Goal: Check status: Check status

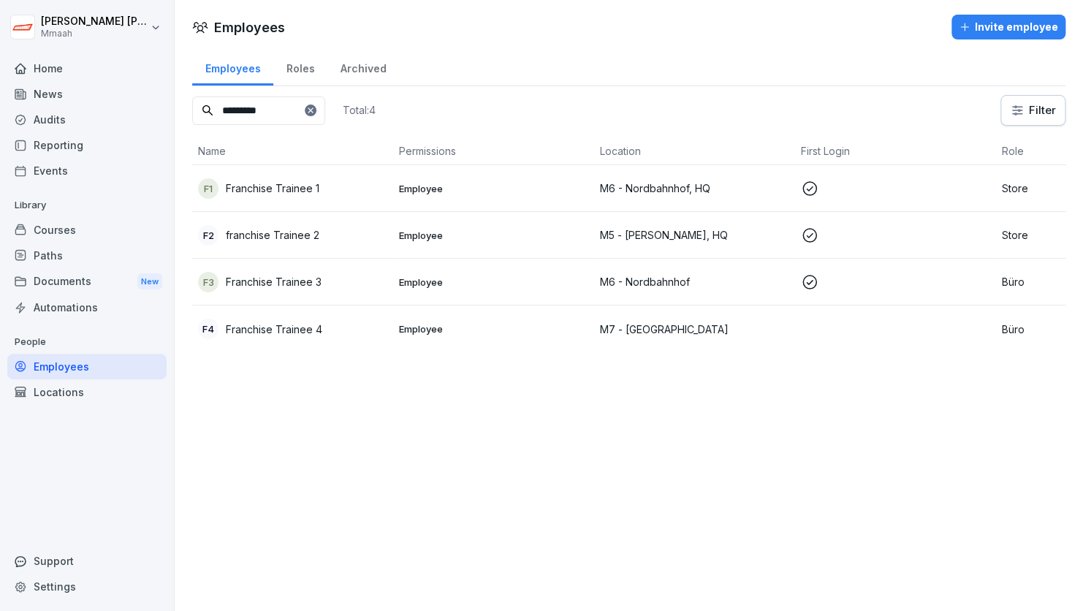
click at [55, 113] on div "Audits" at bounding box center [86, 120] width 159 height 26
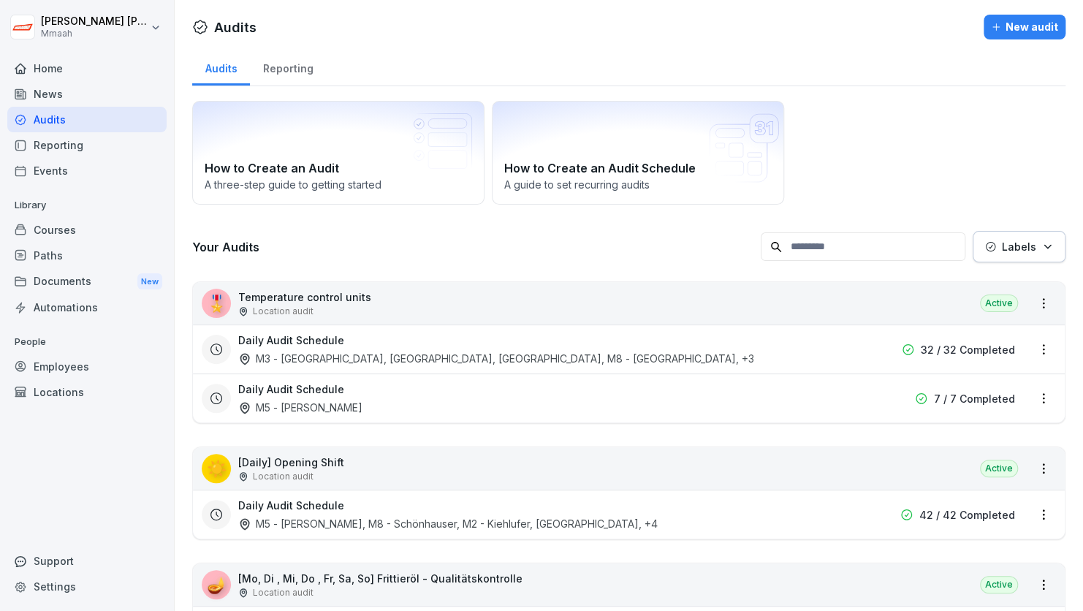
click at [705, 346] on div "Daily Audit Schedule M3 - [GEOGRAPHIC_DATA], [GEOGRAPHIC_DATA], [GEOGRAPHIC_DAT…" at bounding box center [535, 350] width 594 height 34
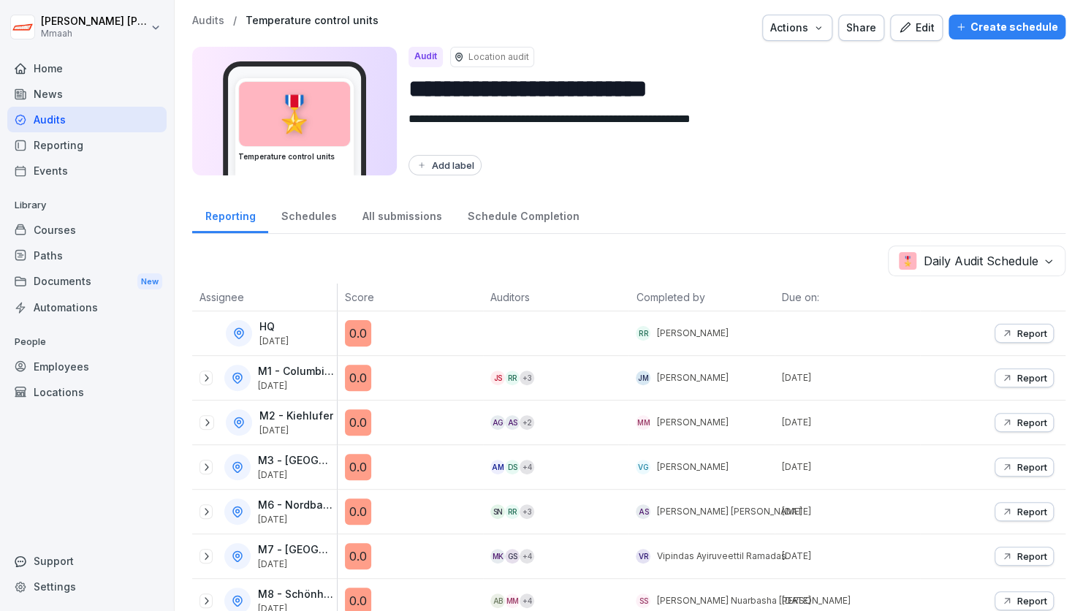
click at [385, 202] on div "All submissions" at bounding box center [401, 214] width 105 height 37
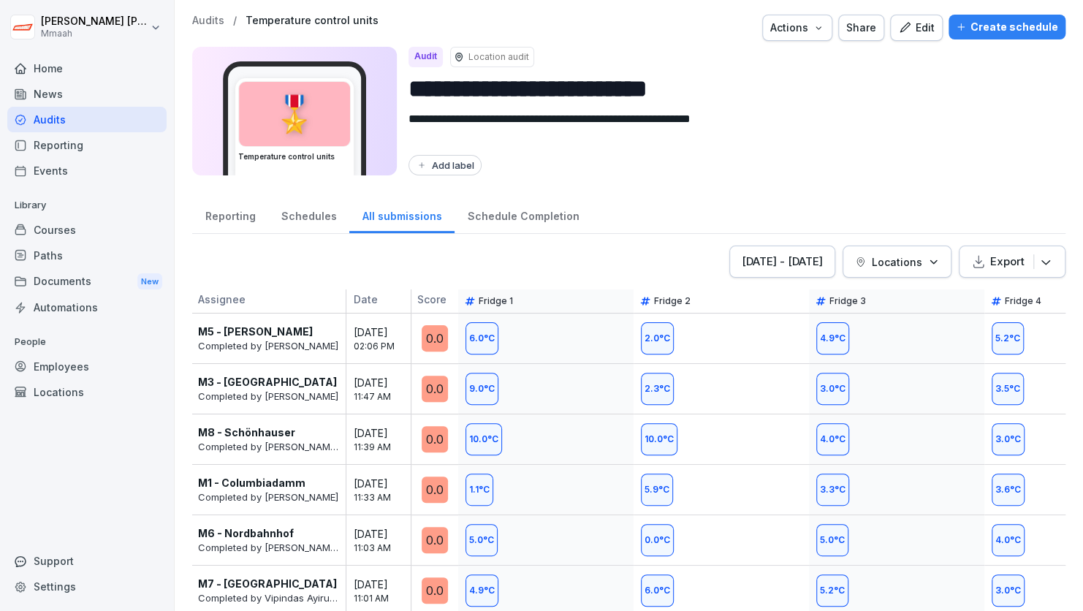
click at [389, 211] on div "All submissions" at bounding box center [401, 214] width 105 height 37
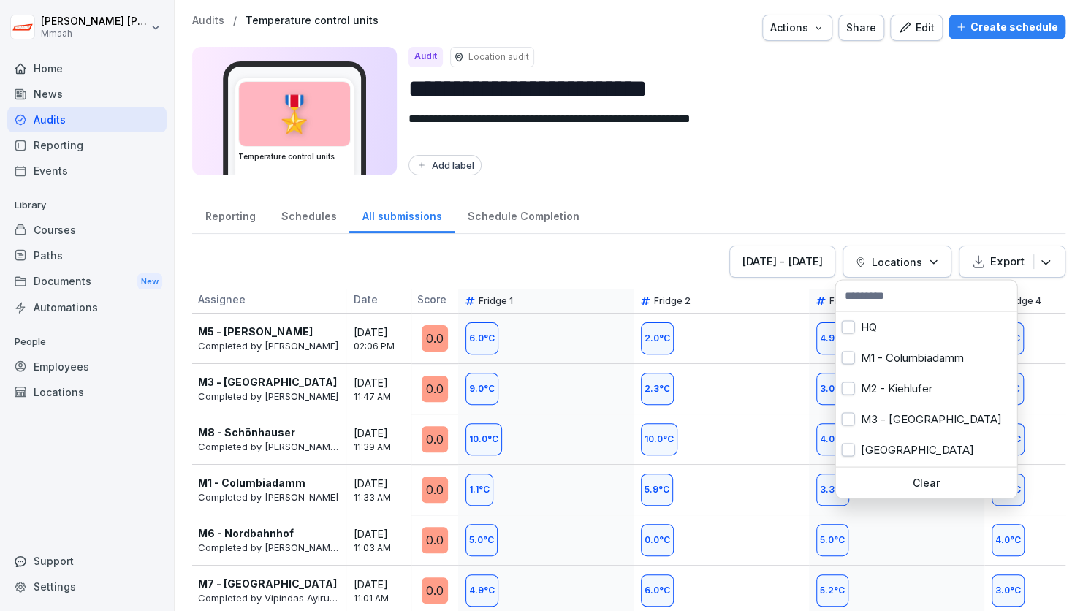
click at [893, 262] on p "Locations" at bounding box center [897, 261] width 50 height 15
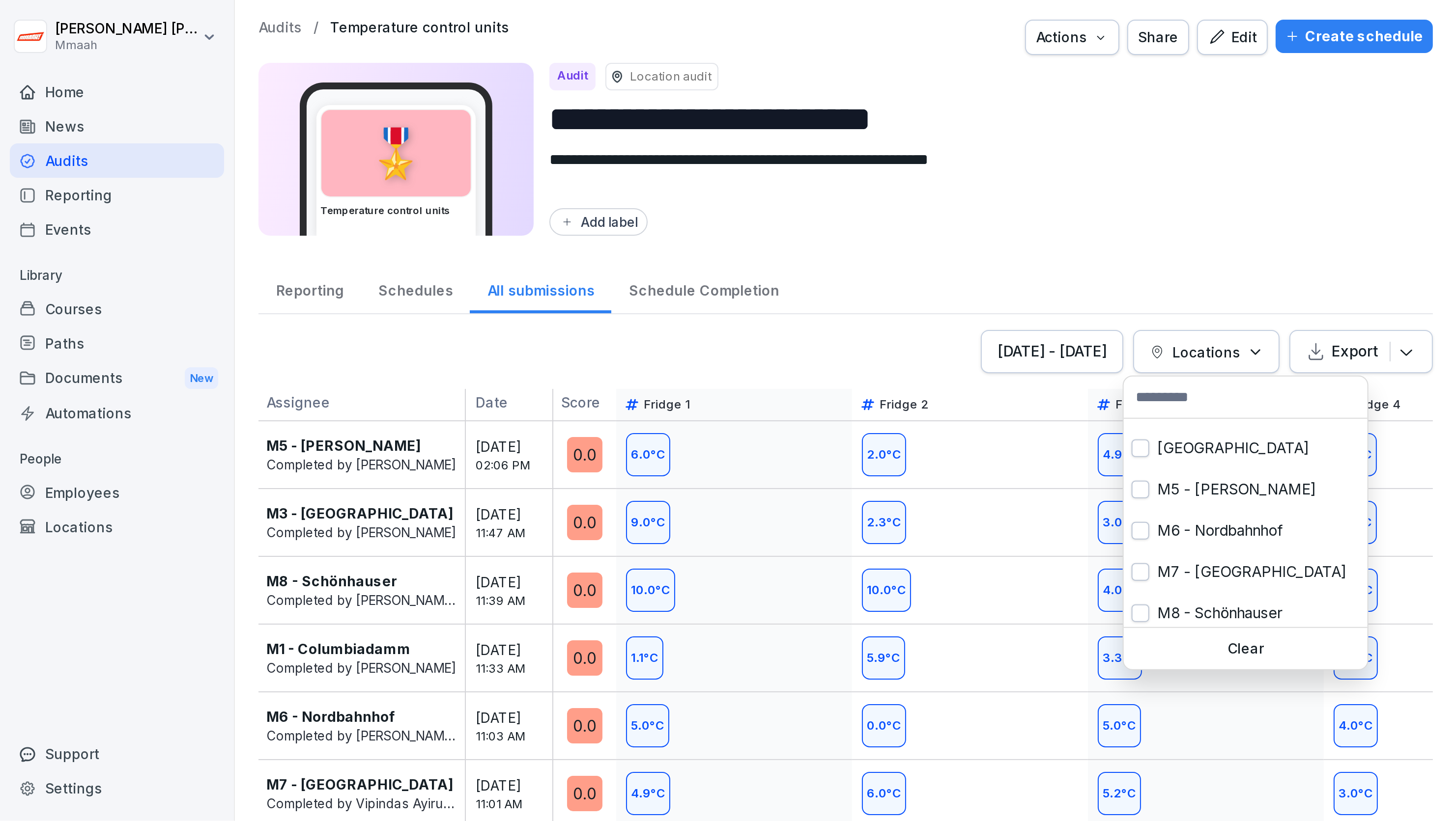
scroll to position [79, 0]
click at [602, 265] on div "M6 - Nordbahnhof" at bounding box center [622, 265] width 122 height 21
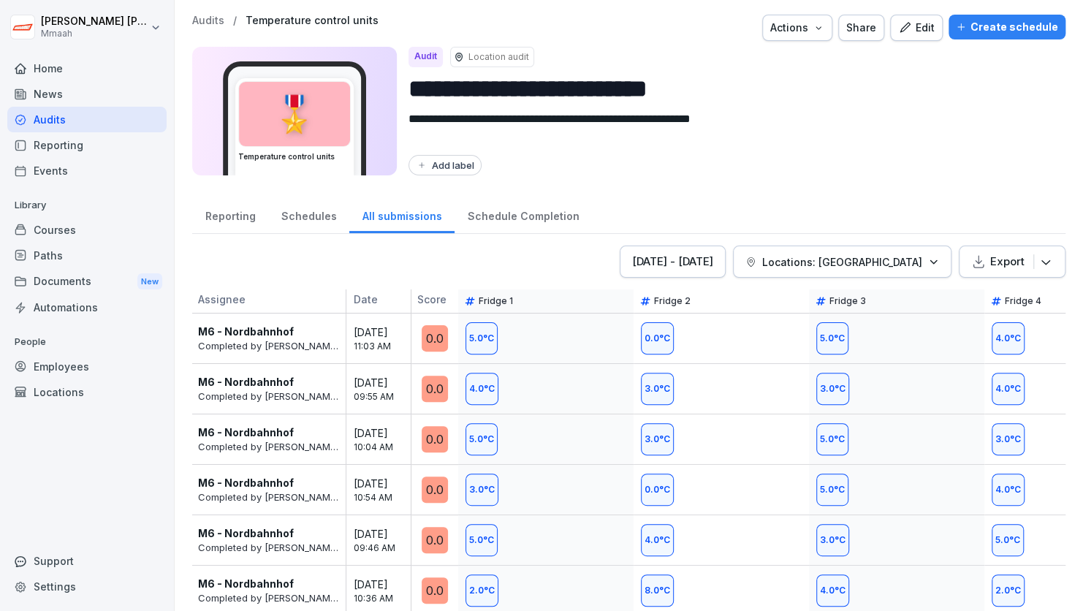
click at [708, 265] on div "[DATE] - [DATE]" at bounding box center [672, 262] width 81 height 16
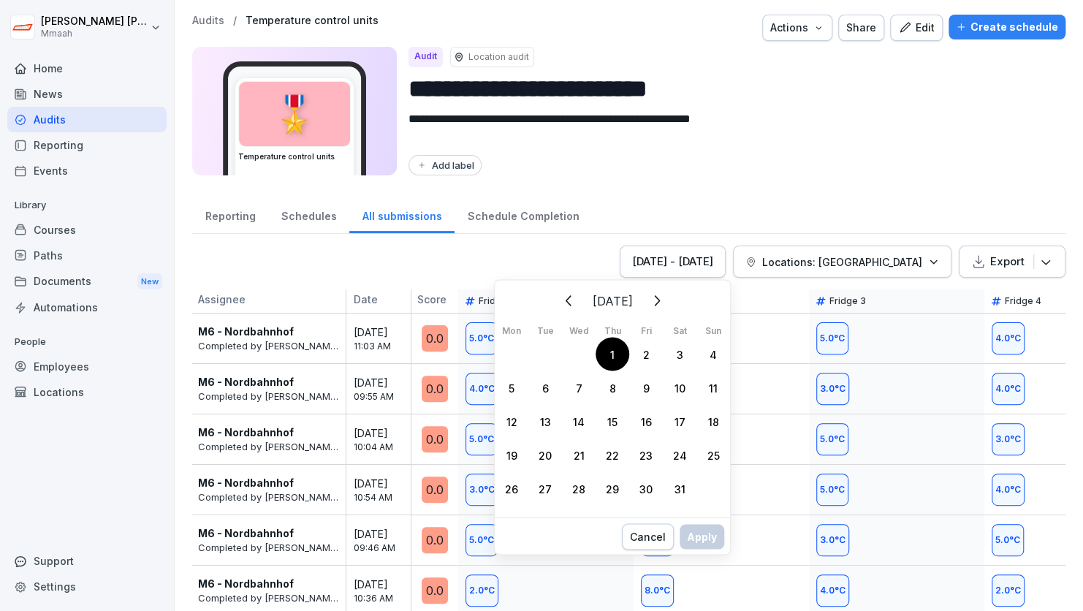
click at [614, 357] on div "1" at bounding box center [613, 354] width 34 height 34
click at [679, 362] on div "3" at bounding box center [680, 354] width 34 height 34
click at [697, 545] on div "Apply" at bounding box center [702, 552] width 30 height 16
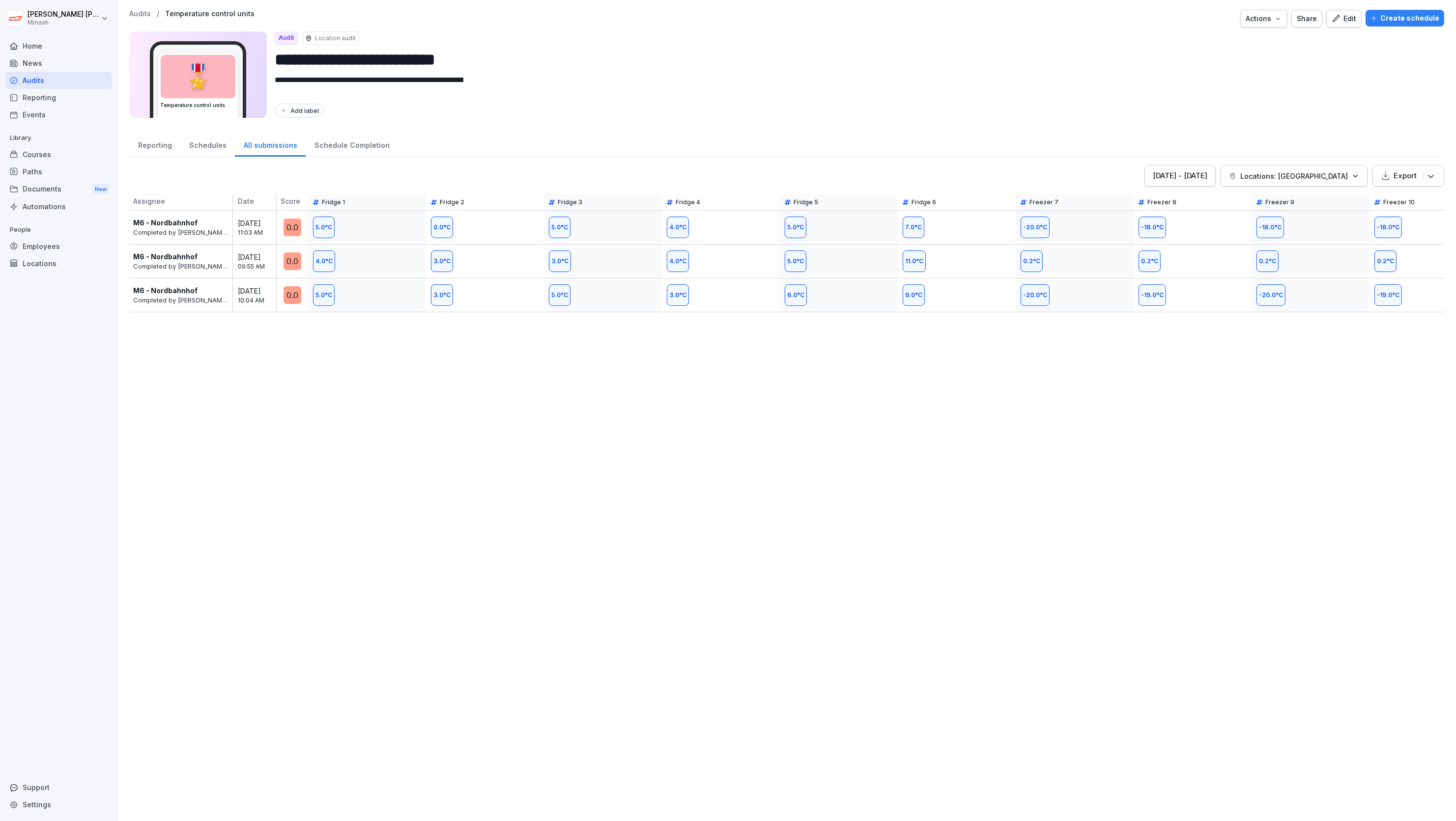
drag, startPoint x: 697, startPoint y: 0, endPoint x: 971, endPoint y: 589, distance: 649.6
click at [728, 410] on div "[DATE] - [DATE] Locations: M6 - Nordbahnhof Export Assignee Date Score Fridge 1…" at bounding box center [786, 488] width 1315 height 646
